Goal: Task Accomplishment & Management: Manage account settings

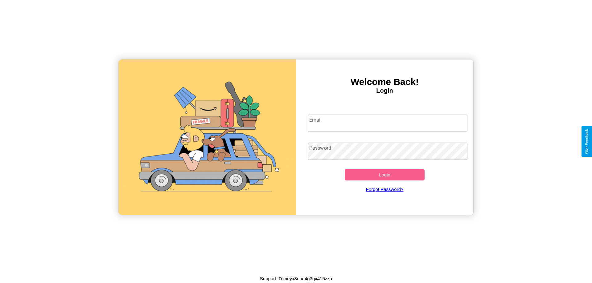
click at [387, 123] on input "Email" at bounding box center [388, 123] width 160 height 17
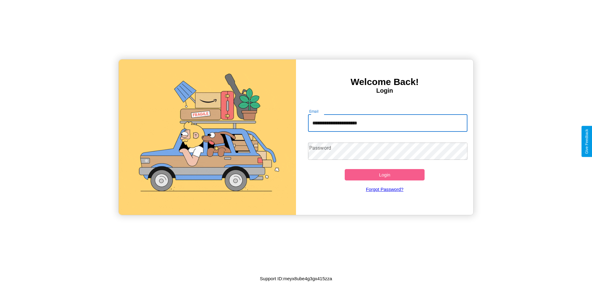
type input "**********"
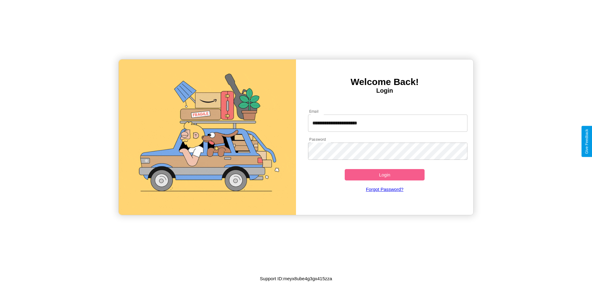
click at [384, 175] on button "Login" at bounding box center [384, 174] width 80 height 11
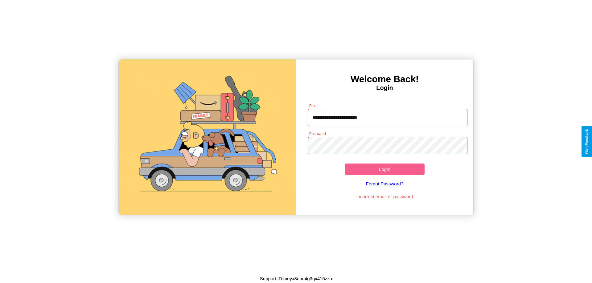
click at [384, 169] on button "Login" at bounding box center [384, 169] width 80 height 11
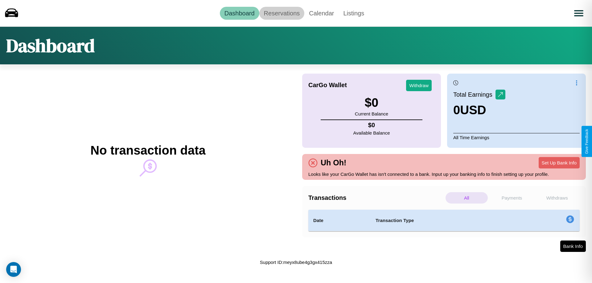
click at [281, 13] on link "Reservations" at bounding box center [281, 13] width 45 height 13
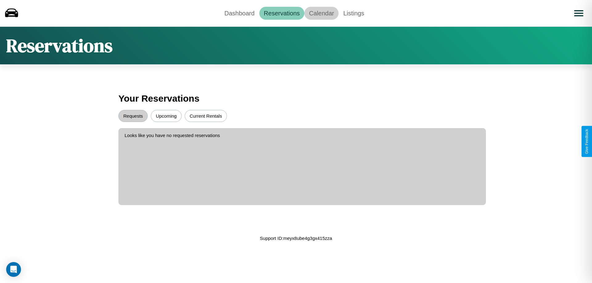
click at [321, 13] on link "Calendar" at bounding box center [321, 13] width 34 height 13
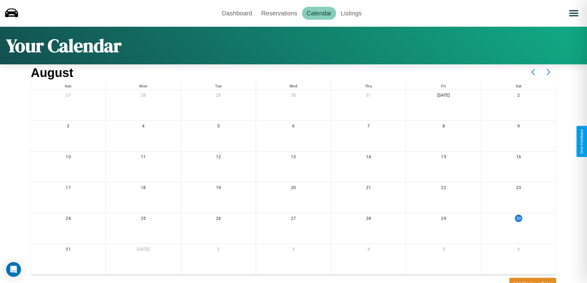
click at [548, 72] on icon at bounding box center [548, 71] width 15 height 15
